Goal: Book appointment/travel/reservation

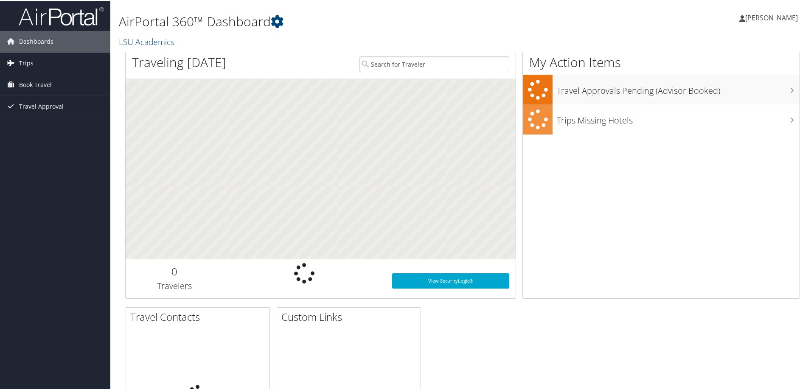
click at [23, 64] on span "Trips" at bounding box center [26, 62] width 14 height 21
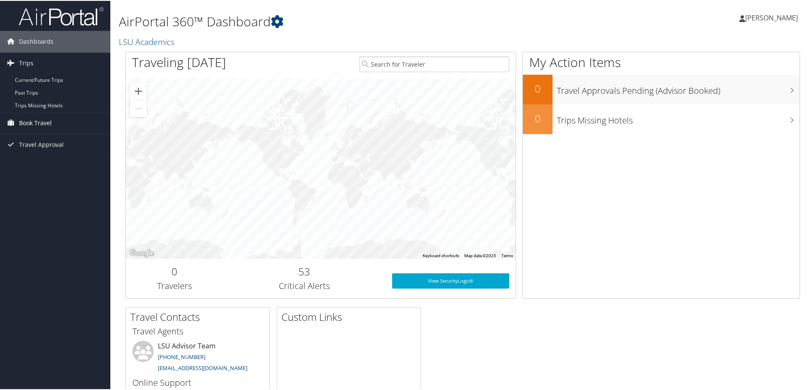
click at [32, 125] on span "Book Travel" at bounding box center [35, 122] width 33 height 21
click at [34, 153] on link "Book/Manage Online Trips" at bounding box center [55, 152] width 110 height 13
